Goal: Task Accomplishment & Management: Use online tool/utility

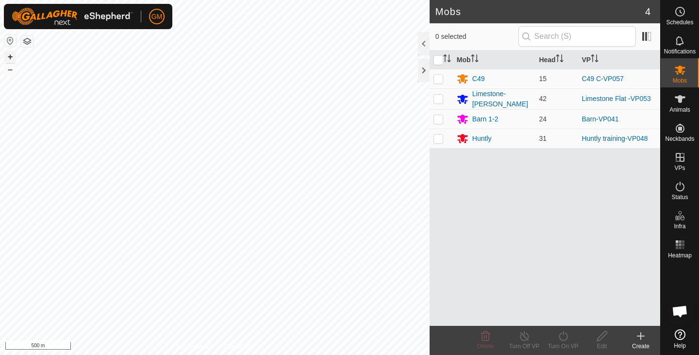
click at [11, 56] on button "+" at bounding box center [10, 57] width 12 height 12
click at [10, 56] on button "+" at bounding box center [10, 57] width 12 height 12
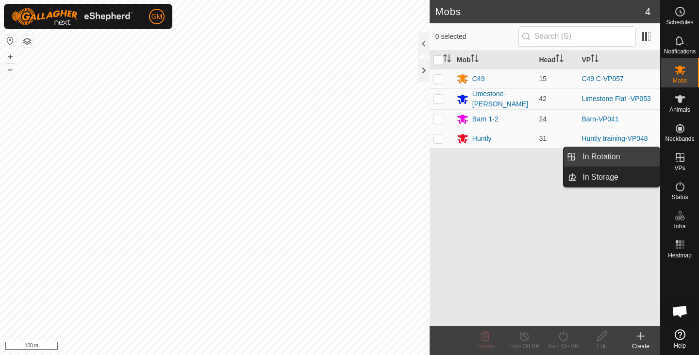
click at [603, 155] on link "In Rotation" at bounding box center [618, 156] width 83 height 19
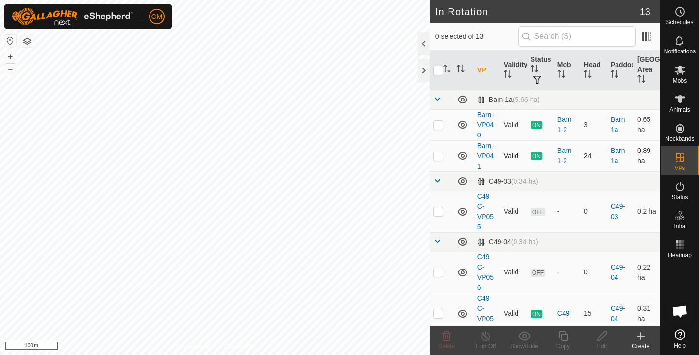
checkbox input "true"
click at [599, 339] on icon at bounding box center [602, 336] width 12 height 12
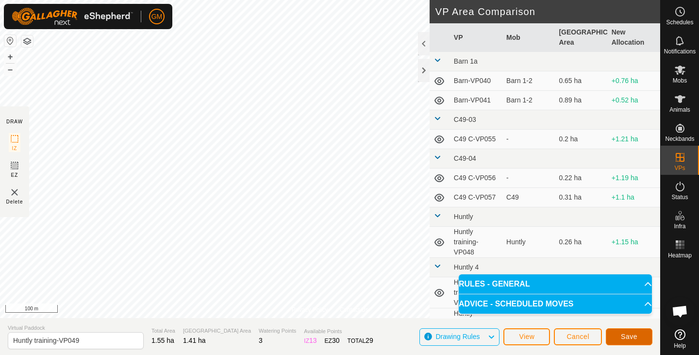
click at [619, 334] on button "Save" at bounding box center [629, 336] width 47 height 17
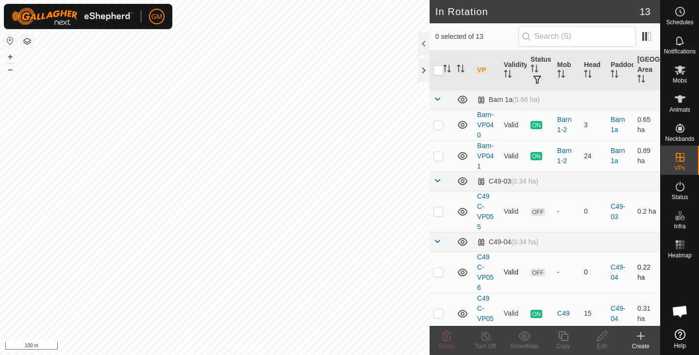
checkbox input "true"
click at [566, 336] on icon at bounding box center [563, 336] width 12 height 12
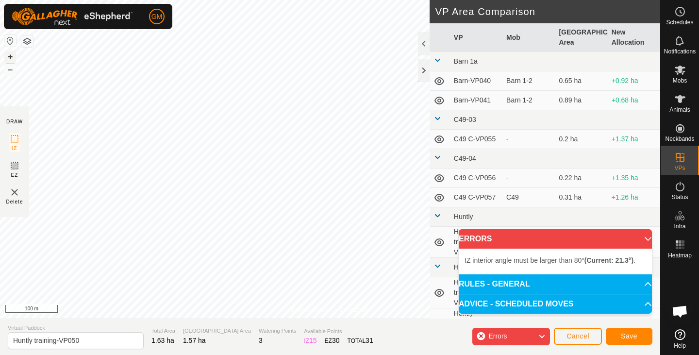
click at [11, 55] on button "+" at bounding box center [10, 57] width 12 height 12
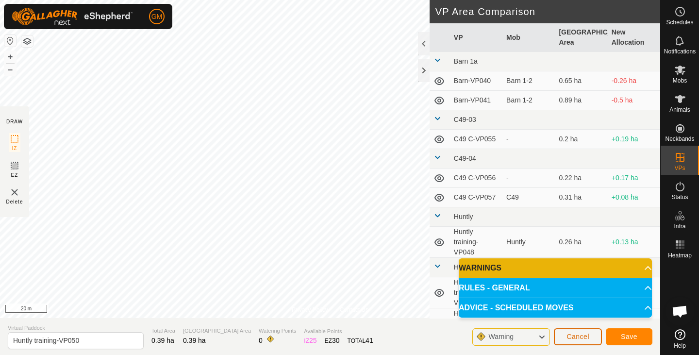
click at [573, 338] on span "Cancel" at bounding box center [578, 337] width 23 height 8
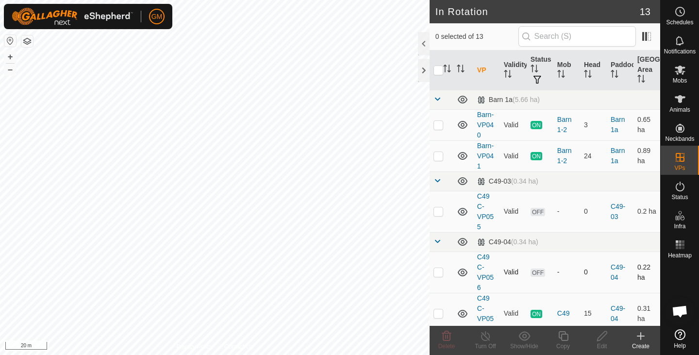
checkbox input "true"
click at [598, 337] on icon at bounding box center [602, 336] width 10 height 10
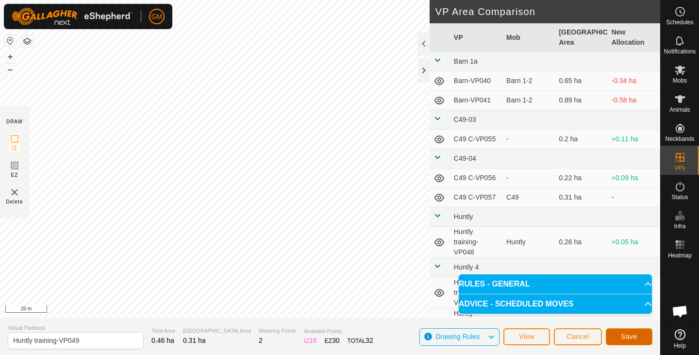
click at [612, 339] on button "Save" at bounding box center [629, 336] width 47 height 17
